Goal: Task Accomplishment & Management: Use online tool/utility

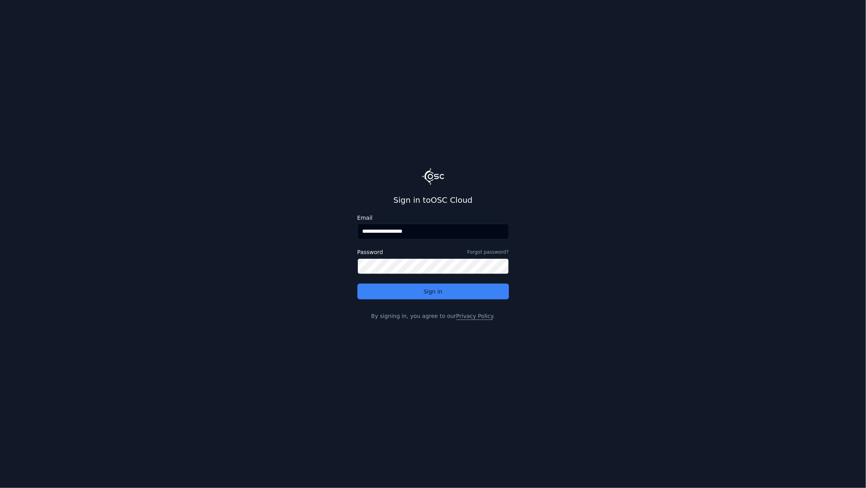
drag, startPoint x: 385, startPoint y: 232, endPoint x: 547, endPoint y: 230, distance: 161.8
click at [544, 229] on main "**********" at bounding box center [433, 244] width 866 height 488
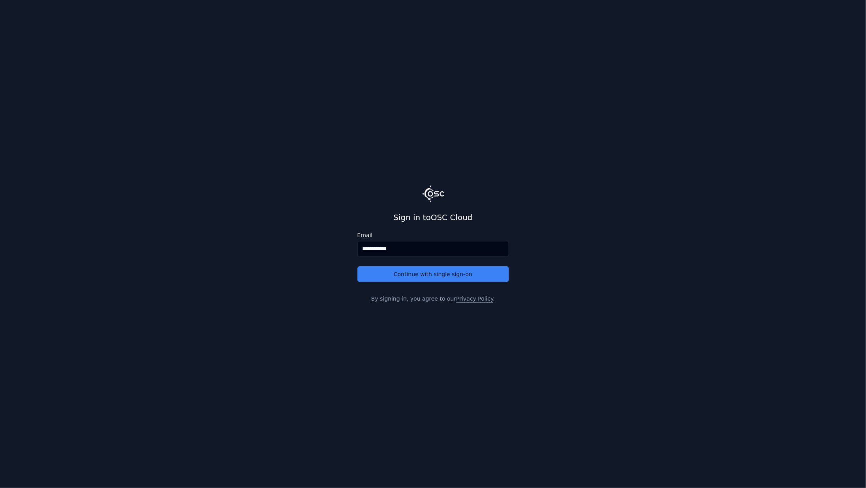
type input "**********"
click at [358, 266] on button "Continue with single sign-on" at bounding box center [434, 274] width 152 height 16
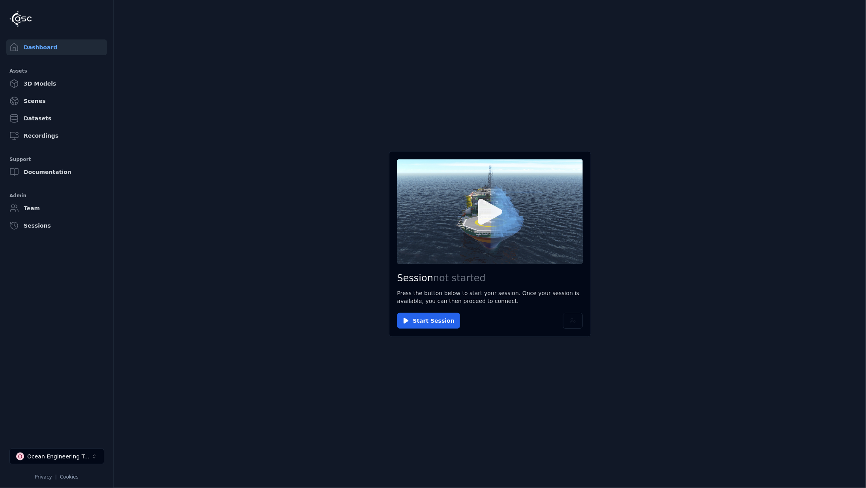
click at [477, 201] on icon at bounding box center [490, 212] width 38 height 38
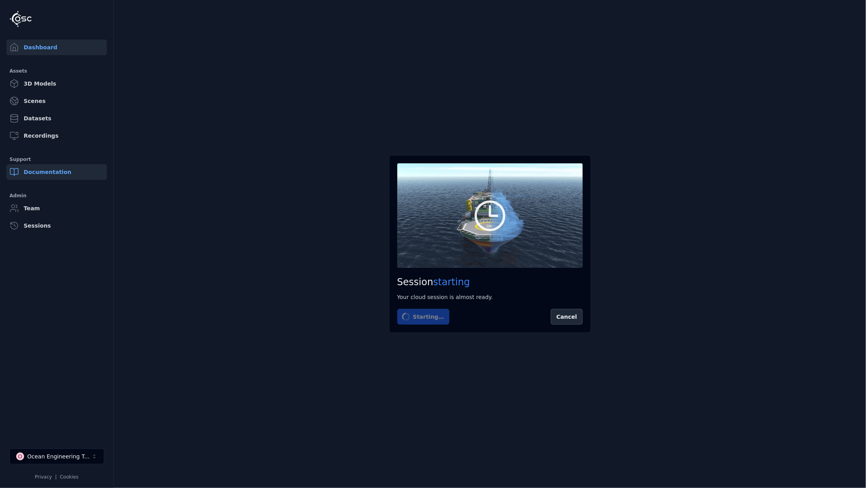
click at [43, 173] on link "Documentation" at bounding box center [56, 172] width 101 height 16
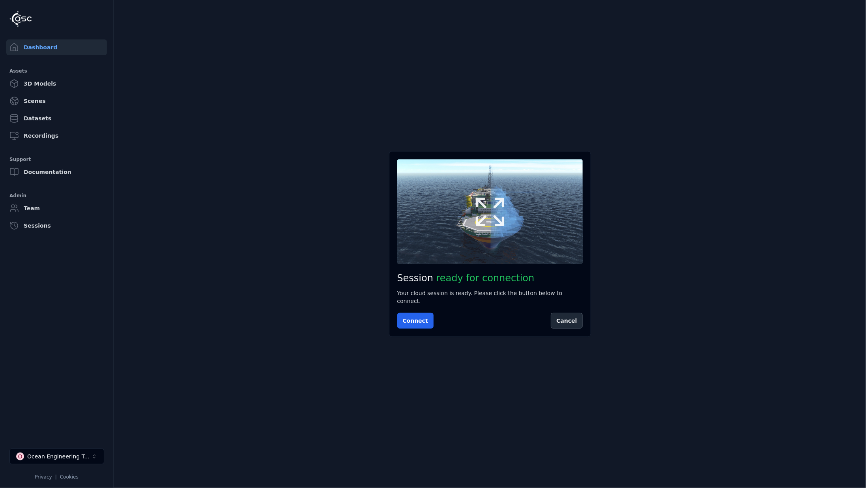
click at [489, 222] on icon at bounding box center [490, 212] width 38 height 38
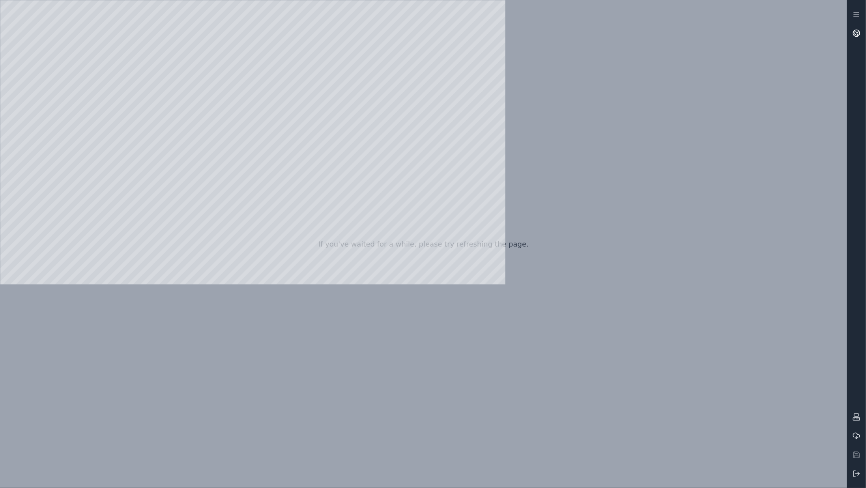
click at [857, 32] on icon at bounding box center [857, 33] width 8 height 8
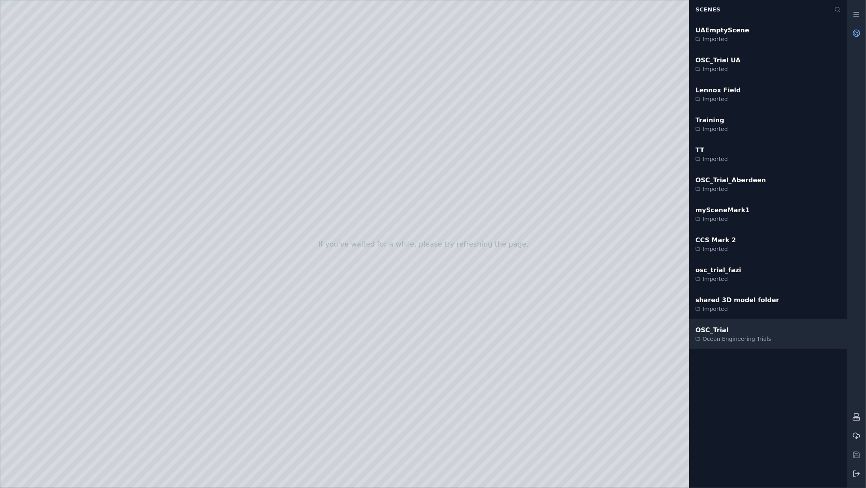
click at [735, 332] on div "OSC_Trial" at bounding box center [734, 330] width 76 height 9
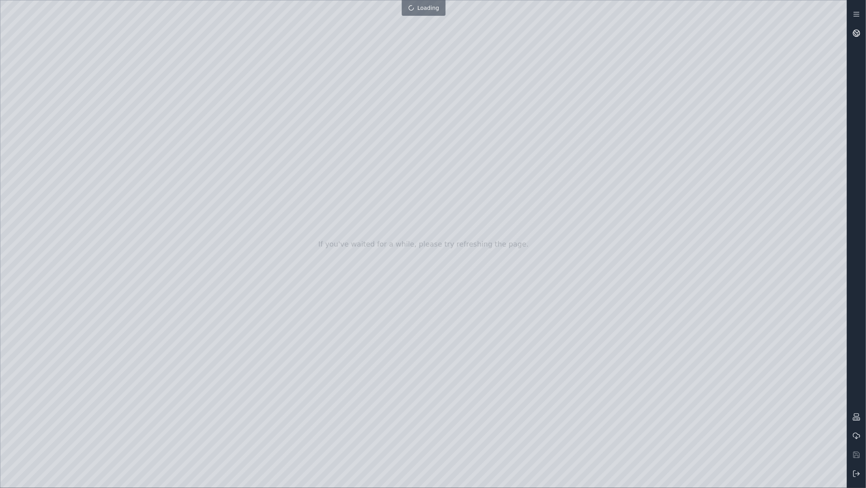
click at [859, 35] on icon at bounding box center [857, 33] width 8 height 8
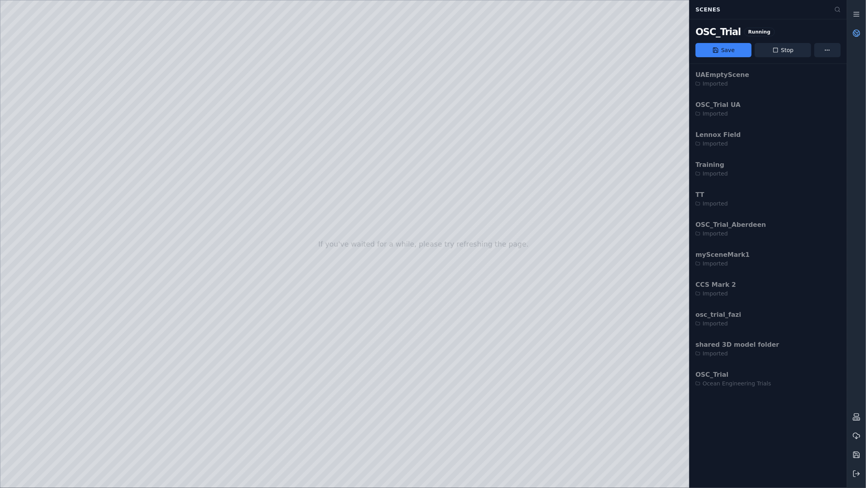
click at [865, 32] on link at bounding box center [856, 33] width 19 height 19
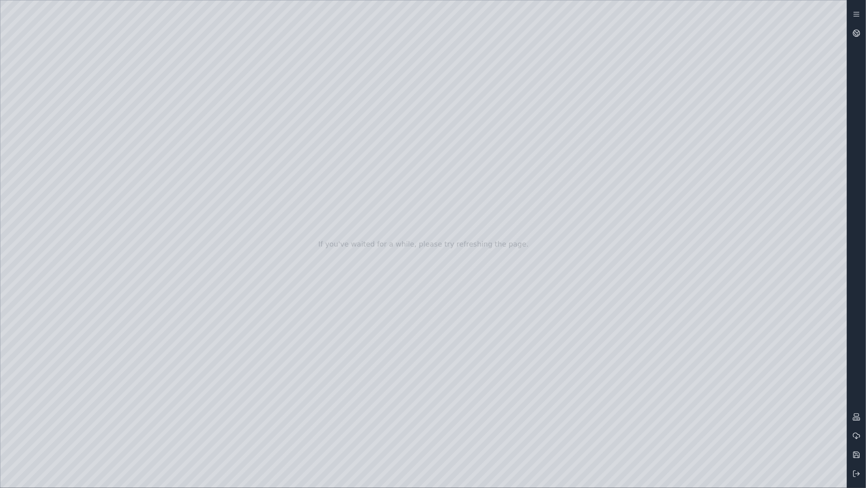
drag, startPoint x: 402, startPoint y: 264, endPoint x: 387, endPoint y: 279, distance: 21.5
drag, startPoint x: 592, startPoint y: 172, endPoint x: 457, endPoint y: 165, distance: 135.6
click at [43, 163] on div at bounding box center [423, 244] width 847 height 488
click at [54, 180] on div at bounding box center [423, 244] width 847 height 488
click at [528, 263] on div at bounding box center [423, 244] width 847 height 488
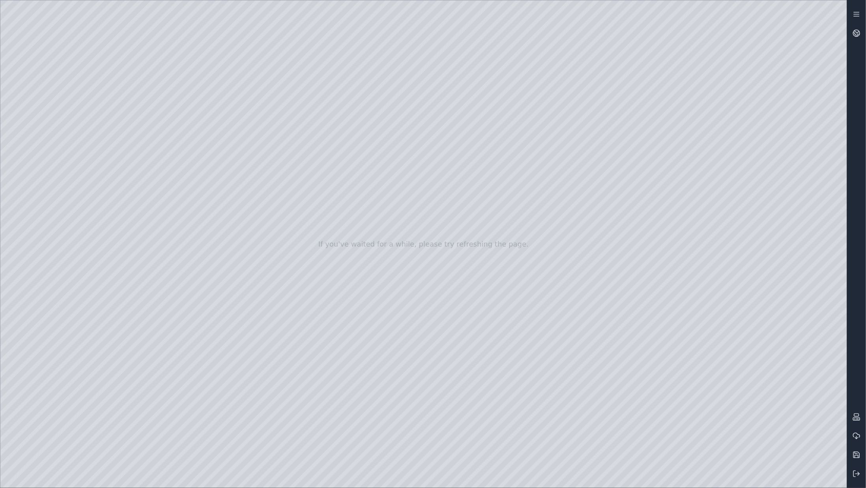
click at [221, 148] on div at bounding box center [423, 244] width 847 height 488
click at [180, 189] on div at bounding box center [423, 244] width 847 height 488
click at [178, 283] on div at bounding box center [423, 244] width 847 height 488
click at [196, 442] on div at bounding box center [423, 244] width 847 height 488
click at [51, 186] on div at bounding box center [423, 244] width 847 height 488
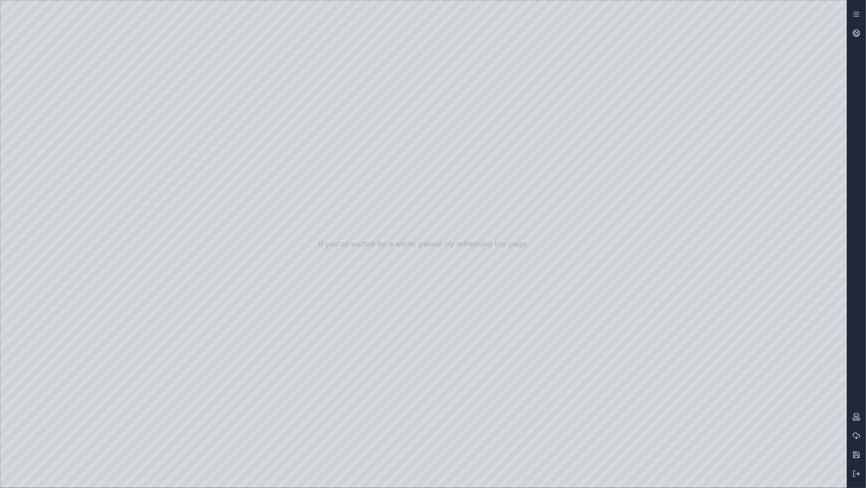
click at [195, 151] on div at bounding box center [423, 244] width 847 height 488
click at [164, 230] on div at bounding box center [423, 244] width 847 height 488
click at [114, 342] on div at bounding box center [423, 244] width 847 height 488
click at [199, 448] on div at bounding box center [423, 244] width 847 height 488
click at [715, 173] on div at bounding box center [423, 244] width 847 height 488
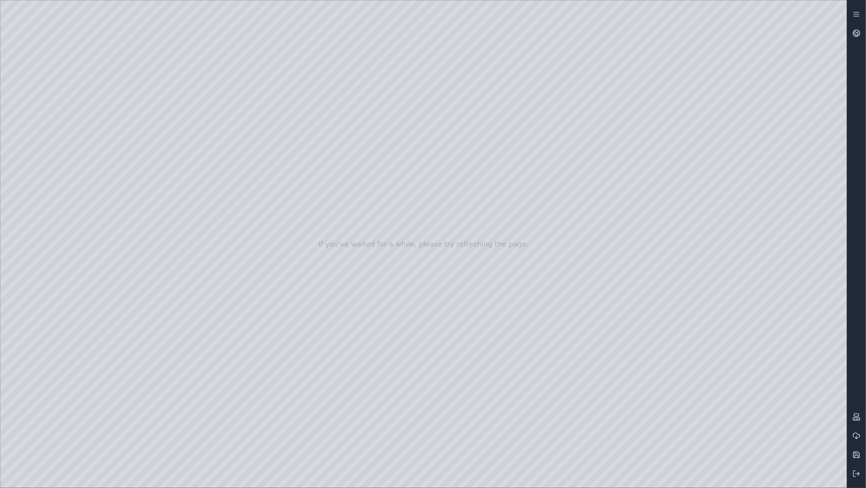
click at [714, 178] on div at bounding box center [423, 244] width 847 height 488
click at [710, 176] on div at bounding box center [423, 244] width 847 height 488
click at [645, 176] on div at bounding box center [423, 244] width 847 height 488
click at [714, 137] on div at bounding box center [423, 244] width 847 height 488
click at [50, 203] on div at bounding box center [423, 244] width 847 height 488
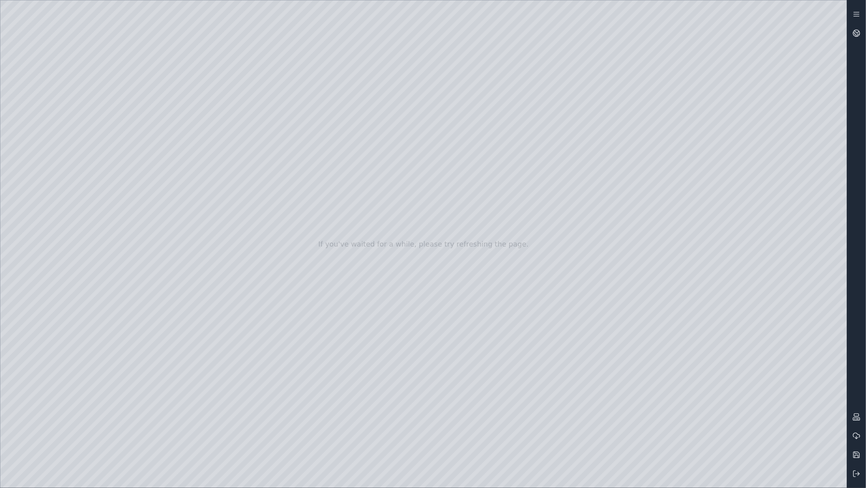
click at [52, 167] on div at bounding box center [423, 244] width 847 height 488
click at [56, 169] on div at bounding box center [423, 244] width 847 height 488
click at [54, 183] on div at bounding box center [423, 244] width 847 height 488
drag, startPoint x: 379, startPoint y: 237, endPoint x: 395, endPoint y: 246, distance: 18.2
click at [113, 342] on div at bounding box center [423, 244] width 847 height 488
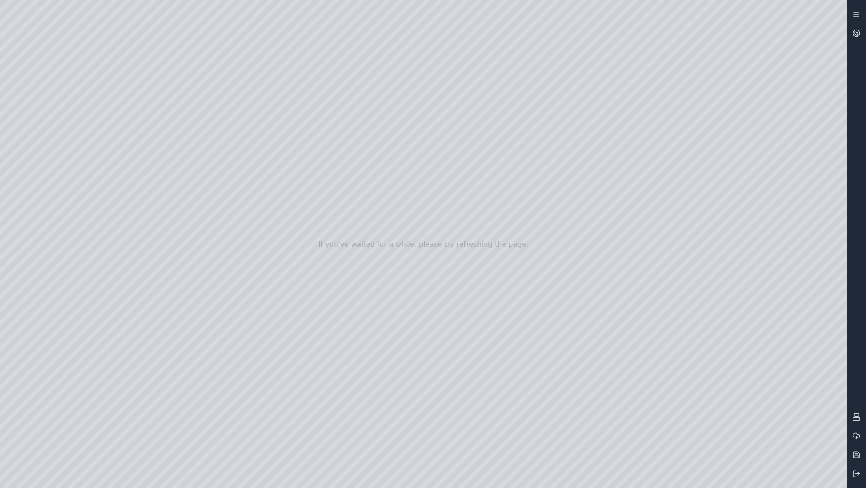
click at [101, 343] on div at bounding box center [423, 244] width 847 height 488
click at [138, 324] on div at bounding box center [423, 244] width 847 height 488
click at [140, 341] on div at bounding box center [423, 244] width 847 height 488
click at [100, 341] on div at bounding box center [423, 244] width 847 height 488
click at [123, 52] on div at bounding box center [423, 244] width 847 height 488
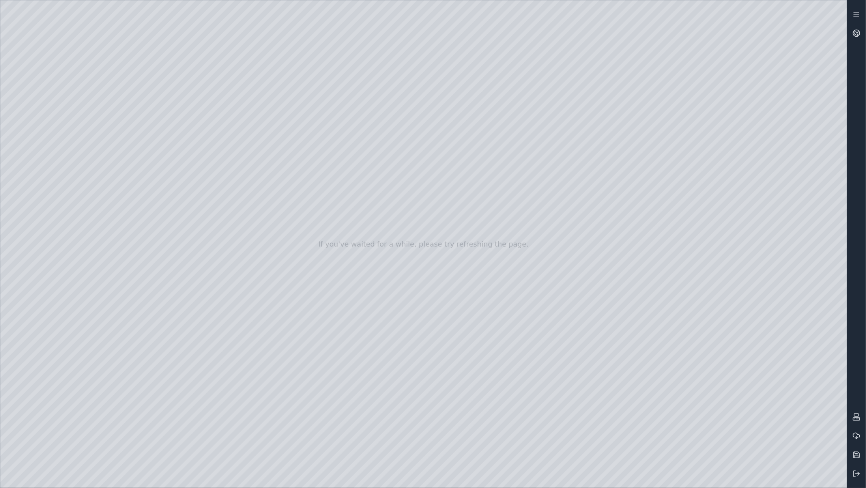
click at [126, 62] on div at bounding box center [423, 244] width 847 height 488
click at [715, 139] on div at bounding box center [423, 244] width 847 height 488
click at [712, 191] on div at bounding box center [423, 244] width 847 height 488
click at [699, 191] on div at bounding box center [423, 244] width 847 height 488
click at [466, 270] on div at bounding box center [423, 244] width 847 height 488
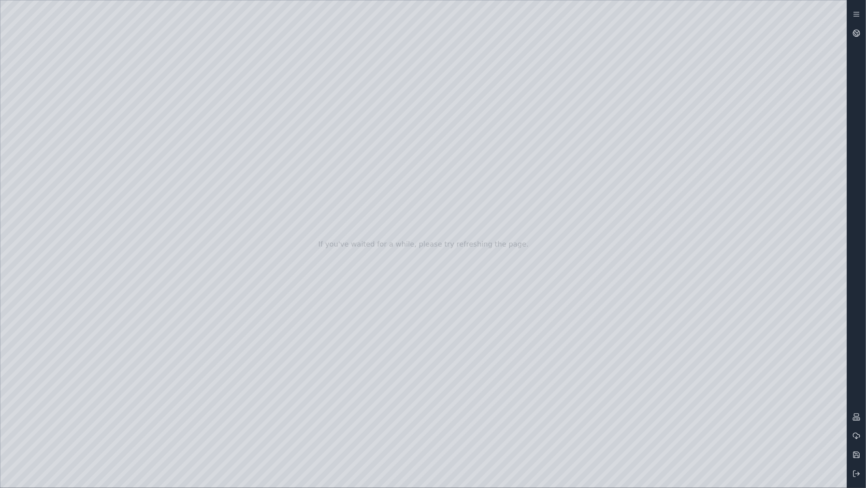
click at [450, 24] on div at bounding box center [423, 244] width 847 height 488
click at [719, 70] on div at bounding box center [423, 244] width 847 height 488
click at [727, 90] on div at bounding box center [423, 244] width 847 height 488
click at [719, 94] on div at bounding box center [423, 244] width 847 height 488
click at [729, 70] on div at bounding box center [423, 244] width 847 height 488
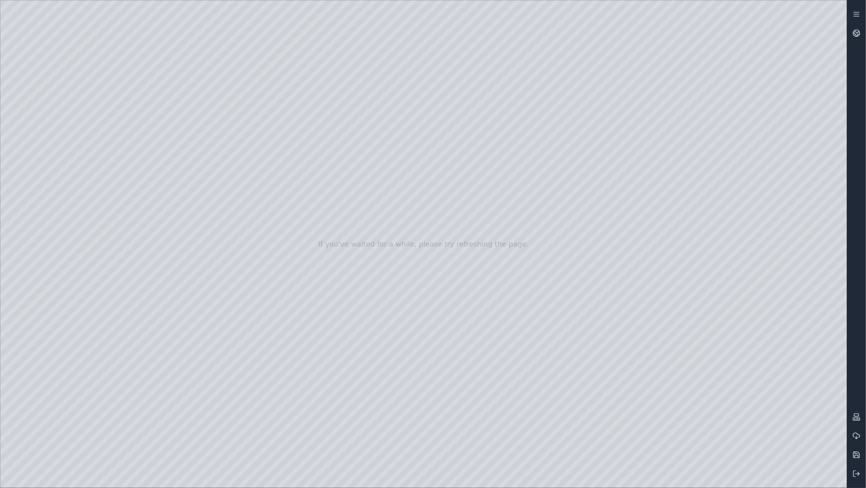
click at [43, 200] on div at bounding box center [423, 244] width 847 height 488
click at [40, 118] on div at bounding box center [423, 244] width 847 height 488
click at [52, 146] on div at bounding box center [423, 244] width 847 height 488
click at [227, 33] on div at bounding box center [423, 244] width 847 height 488
drag, startPoint x: 114, startPoint y: 79, endPoint x: 397, endPoint y: 271, distance: 341.6
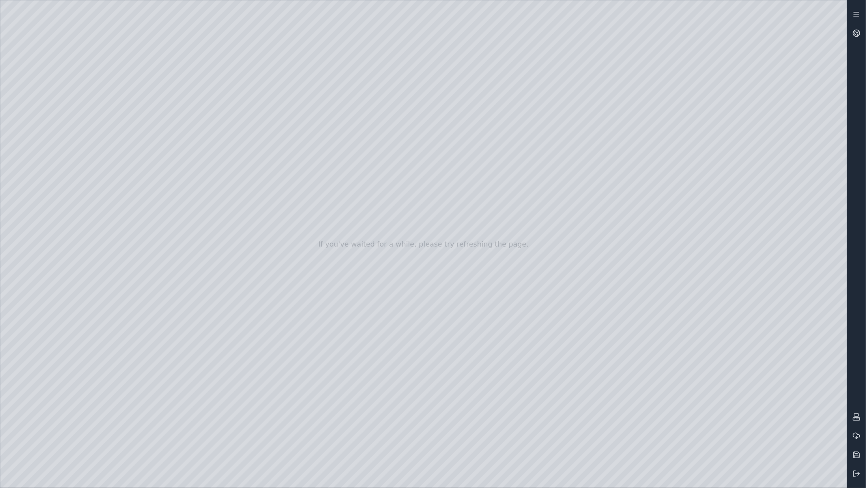
click at [397, 271] on div at bounding box center [423, 244] width 847 height 488
click at [444, 450] on div at bounding box center [423, 244] width 847 height 488
click at [48, 309] on div at bounding box center [423, 244] width 847 height 488
click at [57, 184] on div at bounding box center [423, 244] width 847 height 488
click at [430, 262] on div at bounding box center [423, 244] width 847 height 488
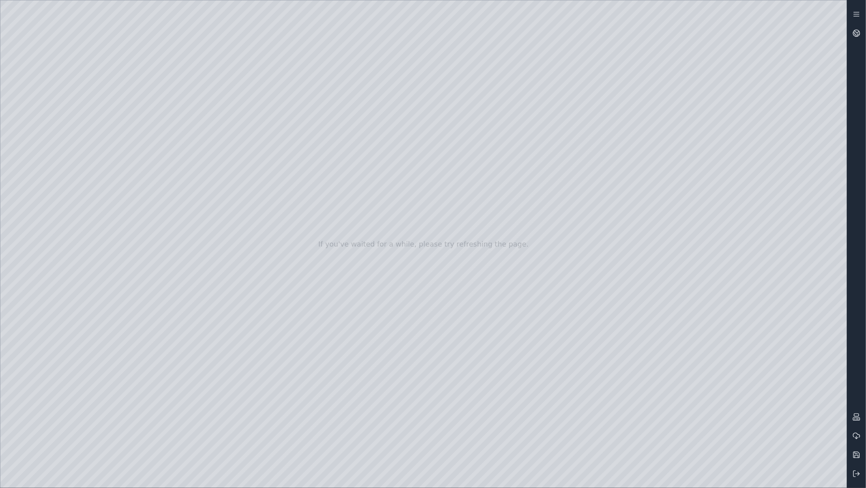
click at [135, 197] on div at bounding box center [423, 244] width 847 height 488
click at [183, 142] on div at bounding box center [423, 244] width 847 height 488
click at [157, 233] on div at bounding box center [423, 244] width 847 height 488
click at [103, 344] on div at bounding box center [423, 244] width 847 height 488
click at [191, 441] on div at bounding box center [423, 244] width 847 height 488
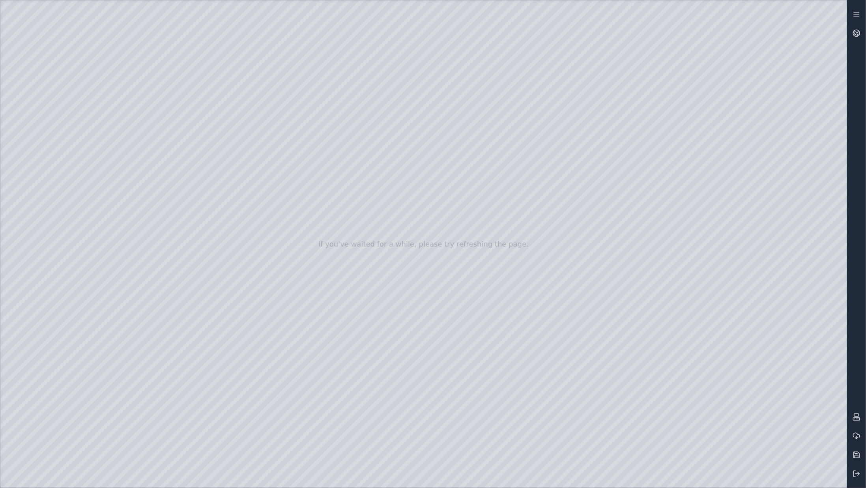
drag, startPoint x: 551, startPoint y: 67, endPoint x: 468, endPoint y: 220, distance: 174.2
click at [468, 220] on div at bounding box center [423, 244] width 847 height 488
click at [714, 72] on div at bounding box center [423, 244] width 847 height 488
click at [716, 69] on div at bounding box center [423, 244] width 847 height 488
click at [539, 28] on div at bounding box center [423, 244] width 847 height 488
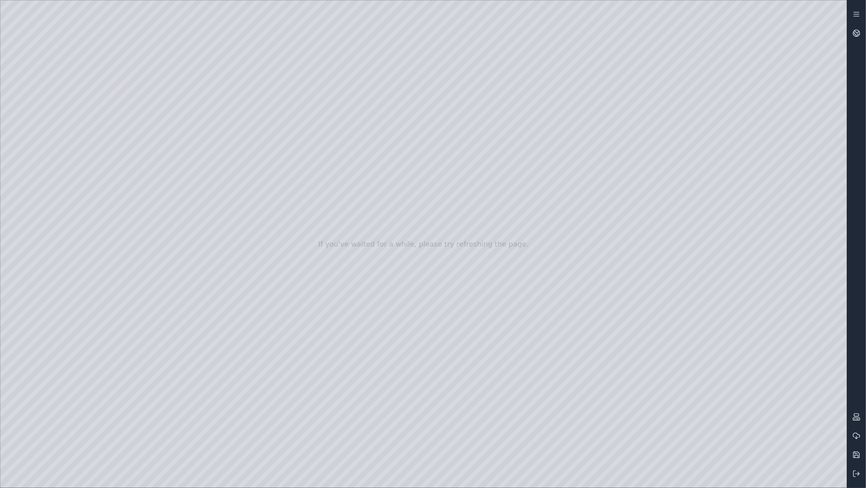
click at [732, 69] on div at bounding box center [423, 244] width 847 height 488
click at [470, 224] on div at bounding box center [423, 244] width 847 height 488
drag, startPoint x: 286, startPoint y: 268, endPoint x: 222, endPoint y: 255, distance: 65.3
click at [840, 102] on div at bounding box center [423, 244] width 847 height 488
click at [836, 192] on div at bounding box center [423, 244] width 847 height 488
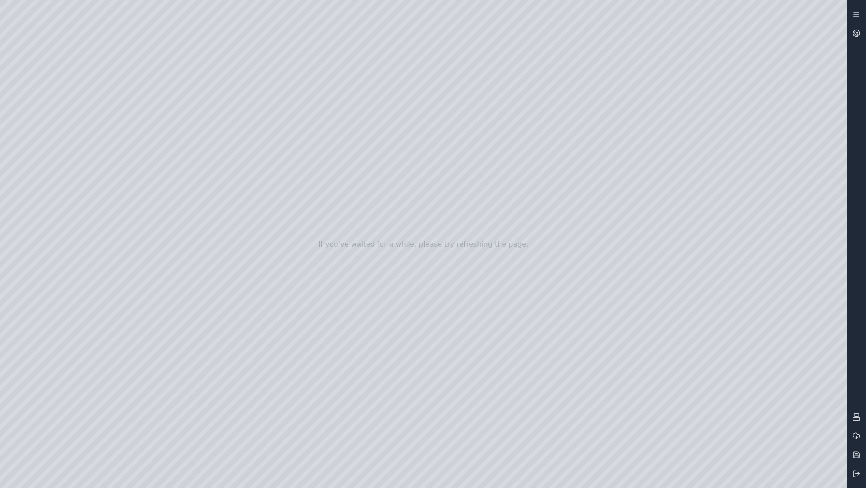
click at [821, 102] on div at bounding box center [423, 244] width 847 height 488
click at [532, 480] on div at bounding box center [423, 244] width 847 height 488
drag, startPoint x: 301, startPoint y: 243, endPoint x: 125, endPoint y: 277, distance: 179.4
click at [125, 277] on div at bounding box center [423, 244] width 847 height 488
click at [529, 482] on div at bounding box center [423, 244] width 847 height 488
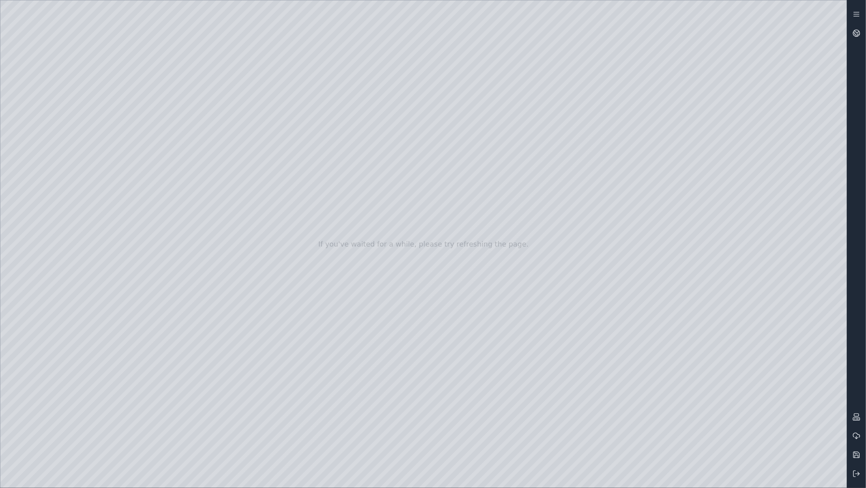
click at [52, 182] on div at bounding box center [423, 244] width 847 height 488
click at [129, 63] on div at bounding box center [423, 244] width 847 height 488
drag, startPoint x: 614, startPoint y: 64, endPoint x: 640, endPoint y: 115, distance: 57.7
click at [635, 122] on div at bounding box center [423, 244] width 847 height 488
click at [641, 116] on div at bounding box center [423, 244] width 847 height 488
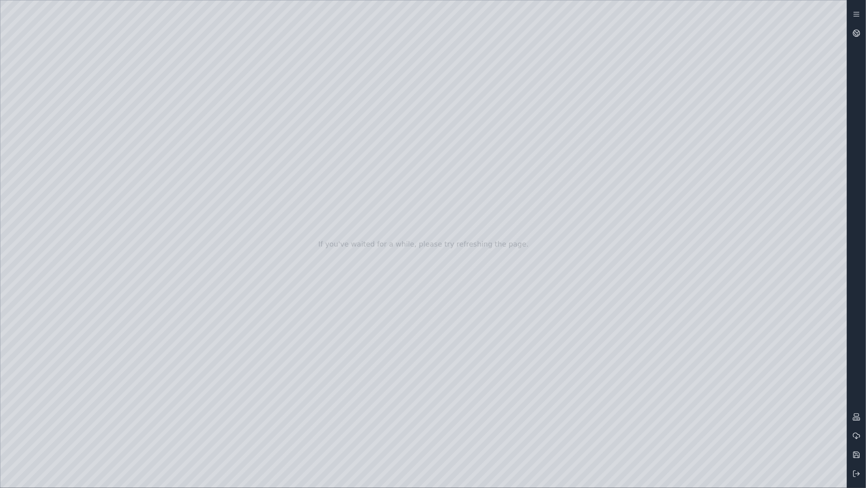
drag, startPoint x: 638, startPoint y: 117, endPoint x: 618, endPoint y: 176, distance: 62.3
click at [618, 176] on div at bounding box center [423, 244] width 847 height 488
drag, startPoint x: 444, startPoint y: 118, endPoint x: 559, endPoint y: 105, distance: 116.4
click at [559, 105] on div at bounding box center [423, 244] width 847 height 488
drag, startPoint x: 471, startPoint y: 49, endPoint x: 260, endPoint y: 314, distance: 338.4
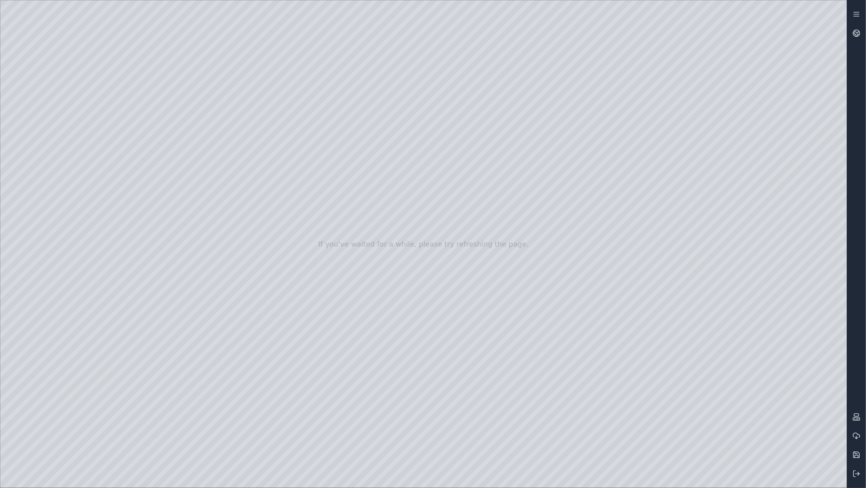
click at [260, 314] on div at bounding box center [423, 244] width 847 height 488
click at [389, 148] on div at bounding box center [423, 244] width 847 height 488
drag, startPoint x: 347, startPoint y: 183, endPoint x: 379, endPoint y: 161, distance: 39.4
click at [379, 161] on div at bounding box center [423, 244] width 847 height 488
drag, startPoint x: 320, startPoint y: 160, endPoint x: 554, endPoint y: 285, distance: 264.9
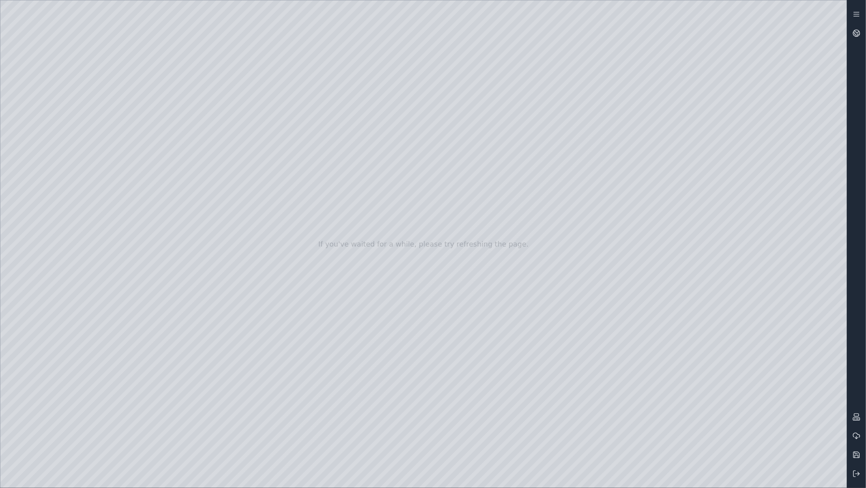
click at [554, 285] on div at bounding box center [423, 244] width 847 height 488
click at [187, 274] on div at bounding box center [423, 244] width 847 height 488
drag, startPoint x: 578, startPoint y: 56, endPoint x: 496, endPoint y: 64, distance: 82.5
click at [496, 64] on div at bounding box center [423, 244] width 847 height 488
click at [509, 61] on div at bounding box center [423, 244] width 847 height 488
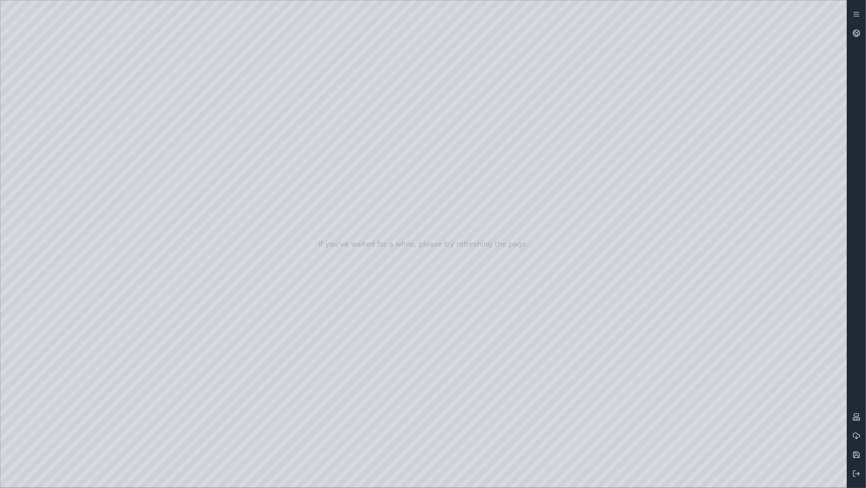
drag, startPoint x: 507, startPoint y: 64, endPoint x: 505, endPoint y: 70, distance: 6.5
click at [505, 70] on div at bounding box center [423, 244] width 847 height 488
click at [746, 75] on div at bounding box center [423, 244] width 847 height 488
click at [54, 187] on div at bounding box center [423, 244] width 847 height 488
click at [122, 56] on div at bounding box center [423, 244] width 847 height 488
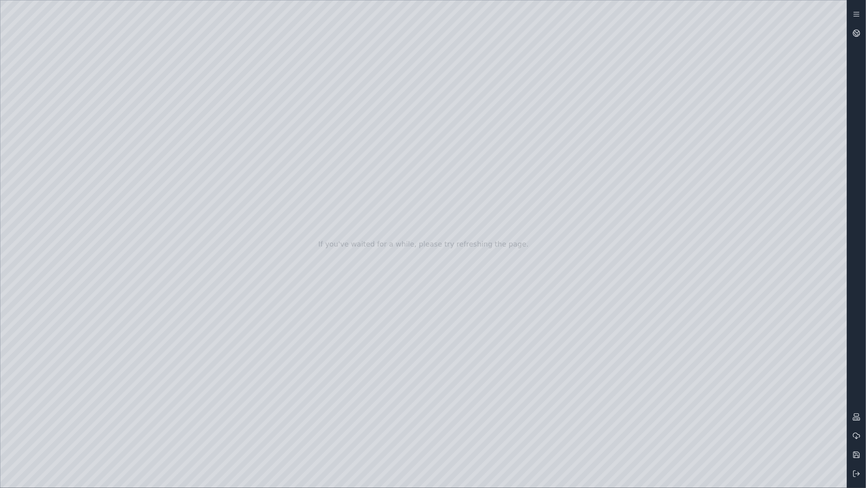
click at [569, 300] on div at bounding box center [423, 244] width 847 height 488
click at [52, 186] on div at bounding box center [423, 244] width 847 height 488
click at [47, 182] on div at bounding box center [423, 244] width 847 height 488
click at [253, 84] on div at bounding box center [423, 244] width 847 height 488
click at [170, 146] on div at bounding box center [423, 244] width 847 height 488
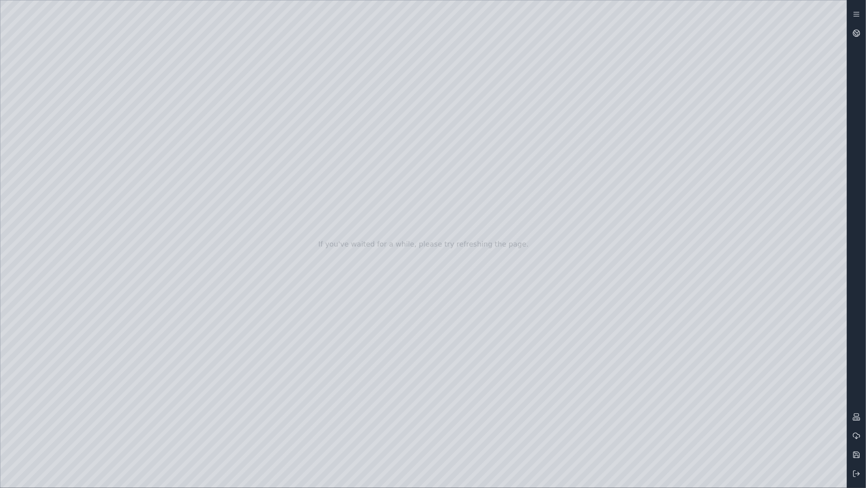
click at [160, 192] on div at bounding box center [423, 244] width 847 height 488
click at [206, 444] on div at bounding box center [423, 244] width 847 height 488
click at [249, 89] on div at bounding box center [423, 244] width 847 height 488
click at [424, 276] on div at bounding box center [423, 244] width 847 height 488
click at [174, 142] on div at bounding box center [423, 244] width 847 height 488
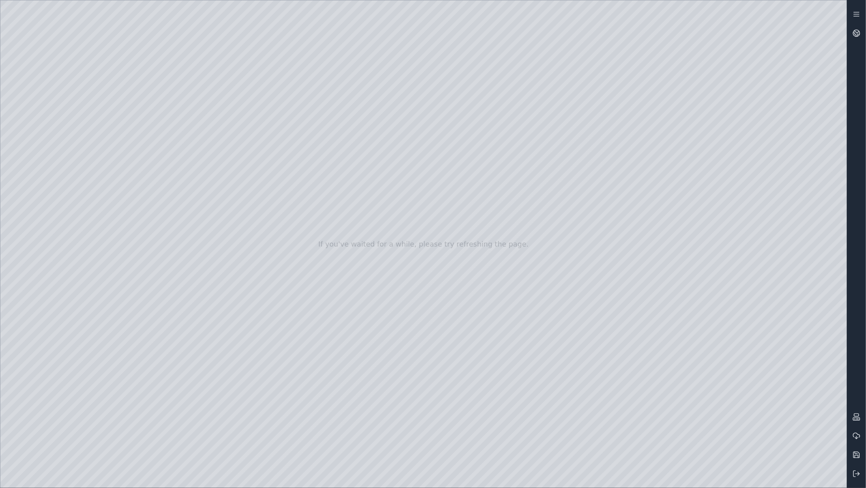
click at [151, 208] on div at bounding box center [423, 244] width 847 height 488
click at [204, 442] on div at bounding box center [423, 244] width 847 height 488
click at [242, 86] on div at bounding box center [423, 244] width 847 height 488
click at [126, 359] on div at bounding box center [423, 244] width 847 height 488
click at [191, 442] on div at bounding box center [423, 244] width 847 height 488
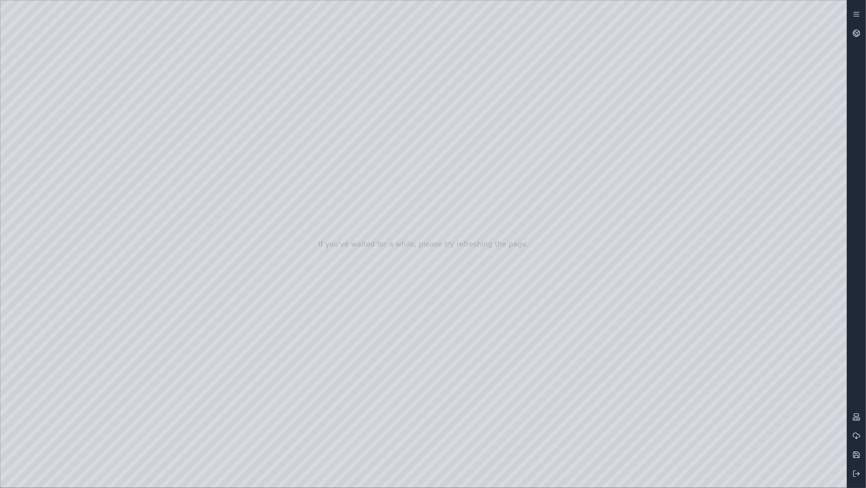
click at [266, 118] on div at bounding box center [423, 244] width 847 height 488
click at [262, 109] on div at bounding box center [423, 244] width 847 height 488
click at [272, 113] on div at bounding box center [423, 244] width 847 height 488
click at [268, 111] on div at bounding box center [423, 244] width 847 height 488
click at [209, 116] on div at bounding box center [423, 244] width 847 height 488
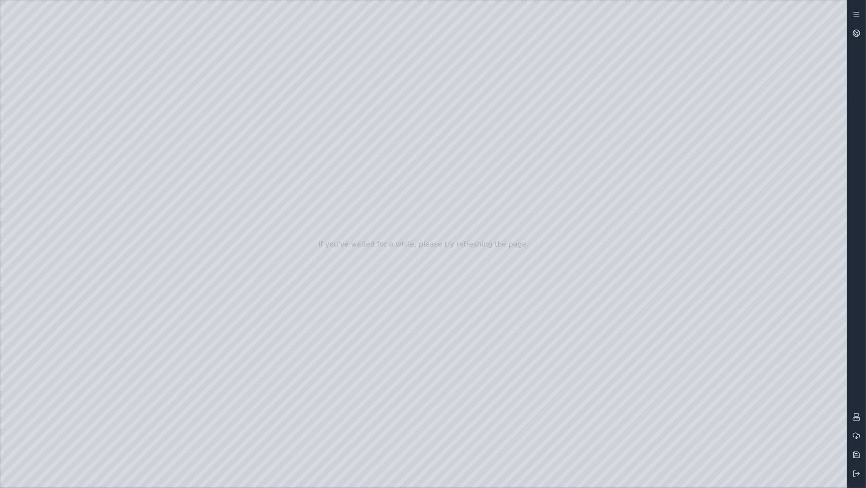
click at [667, 48] on div at bounding box center [423, 244] width 847 height 488
click at [677, 72] on div at bounding box center [423, 244] width 847 height 488
drag, startPoint x: 220, startPoint y: 116, endPoint x: 203, endPoint y: 111, distance: 17.9
click at [219, 116] on div at bounding box center [423, 244] width 847 height 488
click at [650, 118] on div at bounding box center [423, 244] width 847 height 488
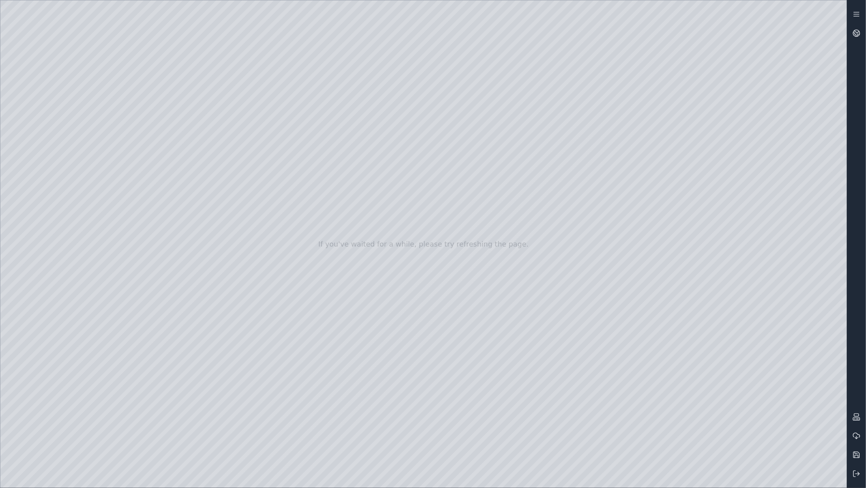
click at [619, 368] on div at bounding box center [423, 244] width 847 height 488
click at [480, 260] on div at bounding box center [423, 244] width 847 height 488
click at [703, 103] on div at bounding box center [423, 244] width 847 height 488
click at [702, 103] on div at bounding box center [423, 244] width 847 height 488
drag, startPoint x: 402, startPoint y: 209, endPoint x: 374, endPoint y: 229, distance: 34.2
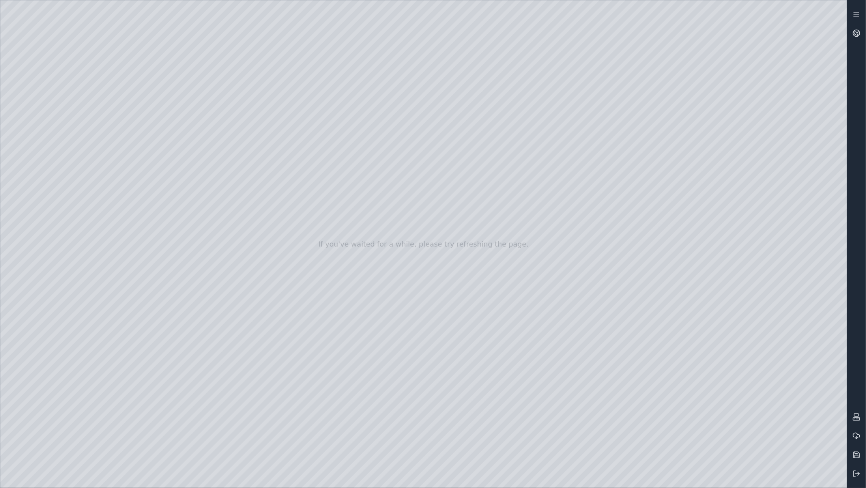
click at [374, 229] on div at bounding box center [423, 244] width 847 height 488
click at [300, 103] on div at bounding box center [423, 244] width 847 height 488
click at [168, 107] on div at bounding box center [423, 244] width 847 height 488
click at [265, 101] on div at bounding box center [423, 244] width 847 height 488
click at [267, 109] on div at bounding box center [423, 244] width 847 height 488
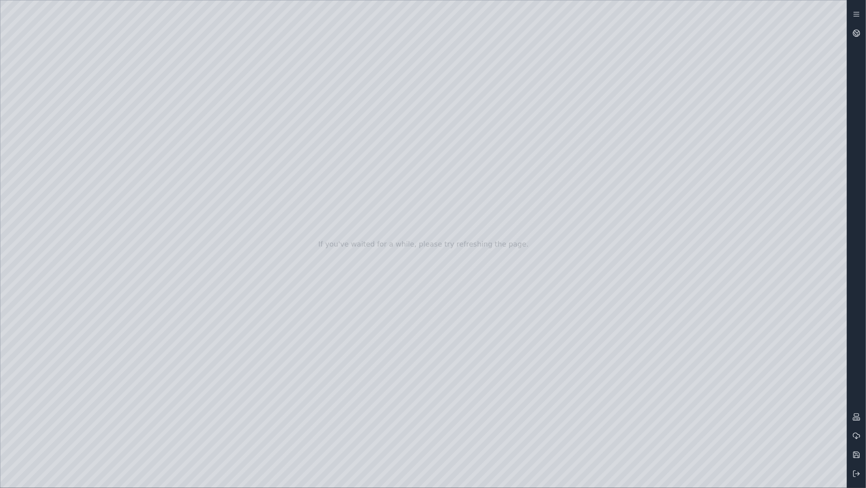
click at [193, 116] on div at bounding box center [423, 244] width 847 height 488
click at [219, 116] on div at bounding box center [423, 244] width 847 height 488
click at [279, 109] on div at bounding box center [423, 244] width 847 height 488
click at [264, 114] on div at bounding box center [423, 244] width 847 height 488
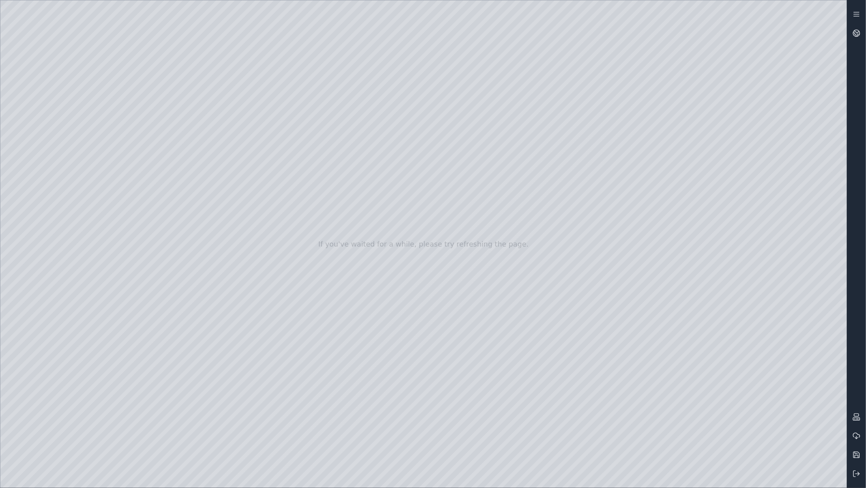
click at [264, 114] on div at bounding box center [423, 244] width 847 height 488
click at [263, 112] on div at bounding box center [423, 244] width 847 height 488
drag, startPoint x: 481, startPoint y: 65, endPoint x: 478, endPoint y: 194, distance: 129.1
click at [478, 194] on div at bounding box center [423, 244] width 847 height 488
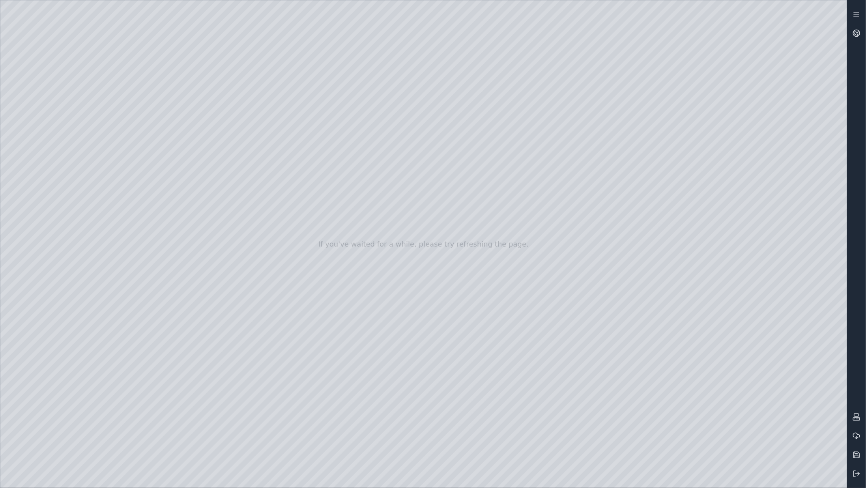
click at [745, 18] on div at bounding box center [423, 244] width 847 height 488
drag, startPoint x: 478, startPoint y: 293, endPoint x: 587, endPoint y: 296, distance: 109.0
click at [857, 473] on icon at bounding box center [857, 474] width 8 height 8
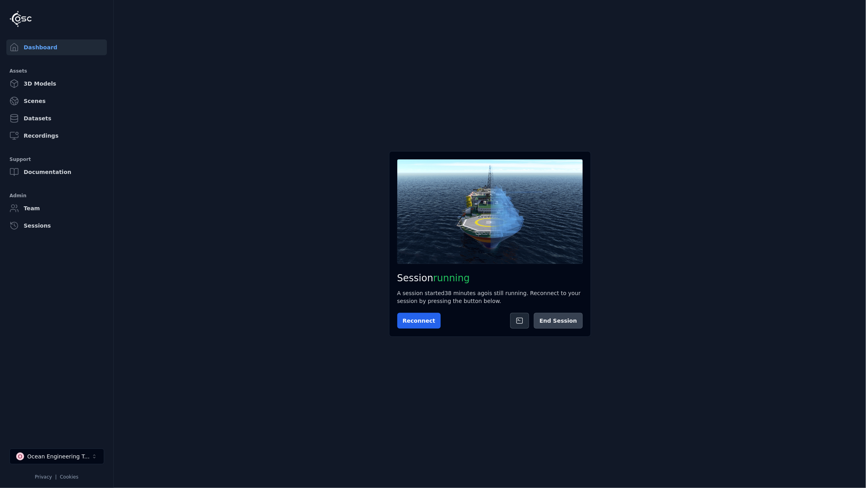
click at [572, 320] on button "End Session" at bounding box center [558, 321] width 49 height 16
